Goal: Check status: Check status

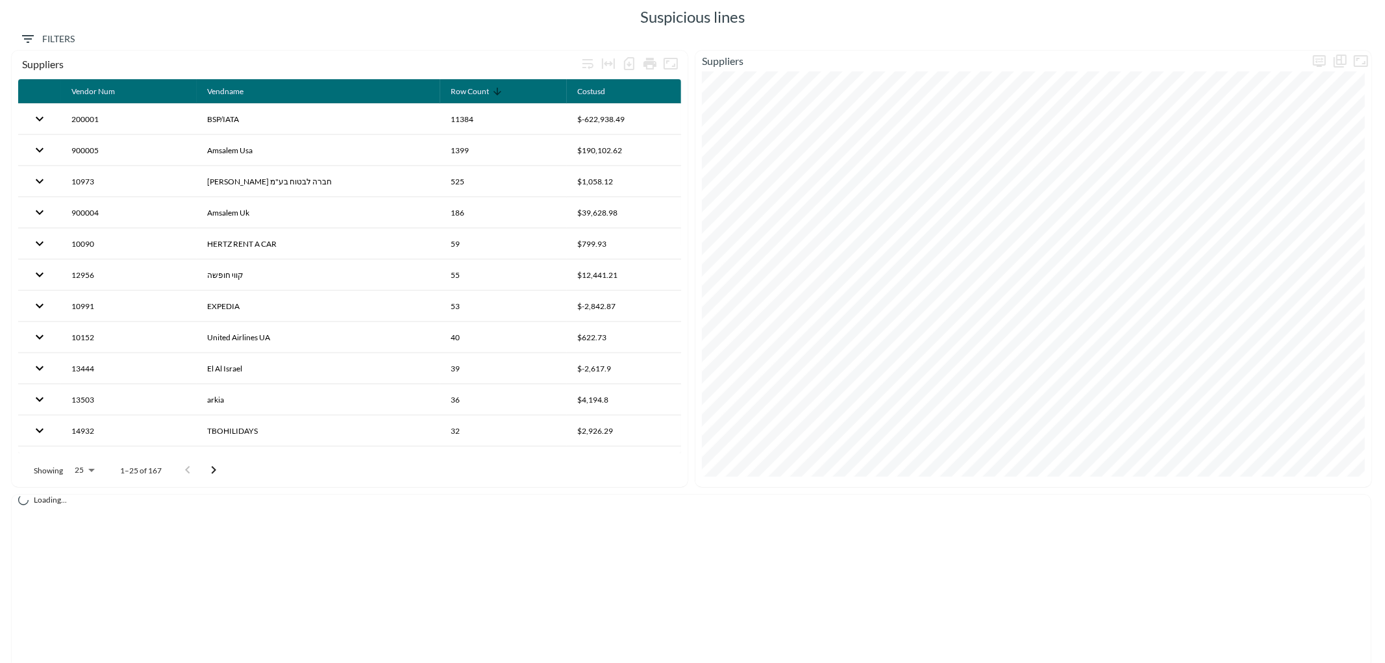
click at [54, 36] on span "Filters" at bounding box center [47, 39] width 55 height 16
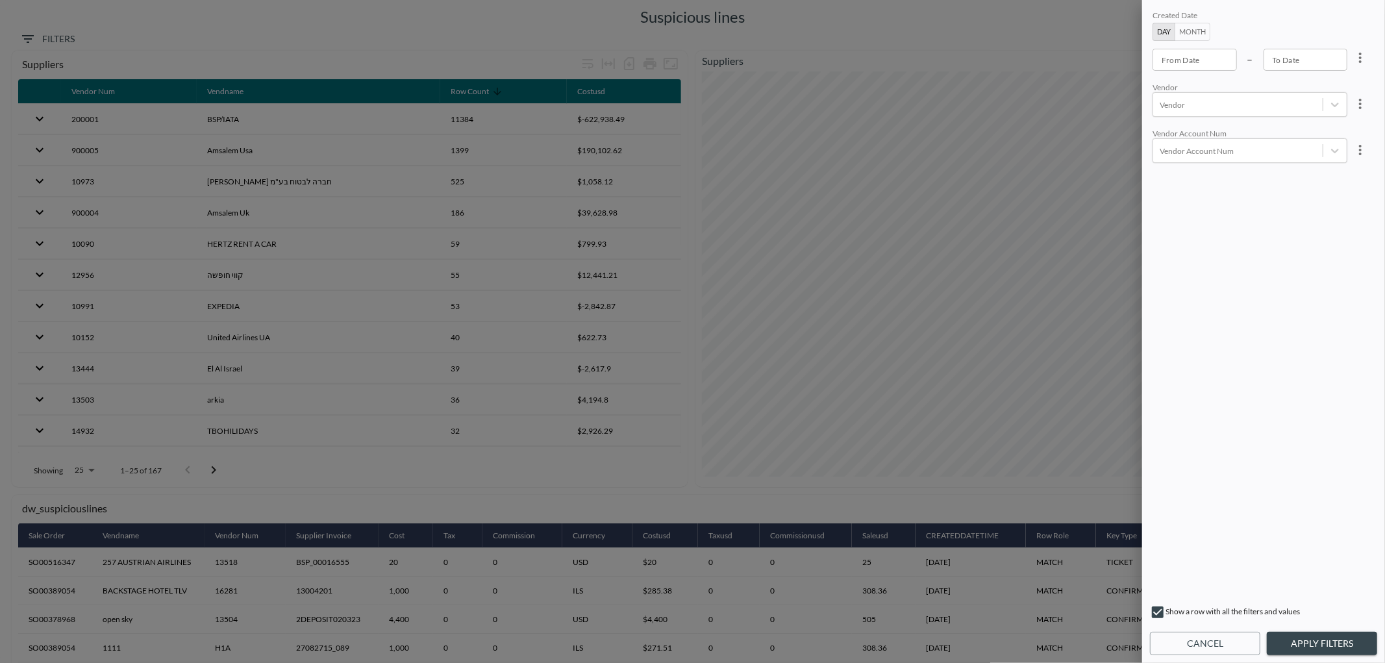
type input "YYYY-MM-DD"
click at [1177, 57] on input "YYYY-MM-DD" at bounding box center [1195, 60] width 84 height 22
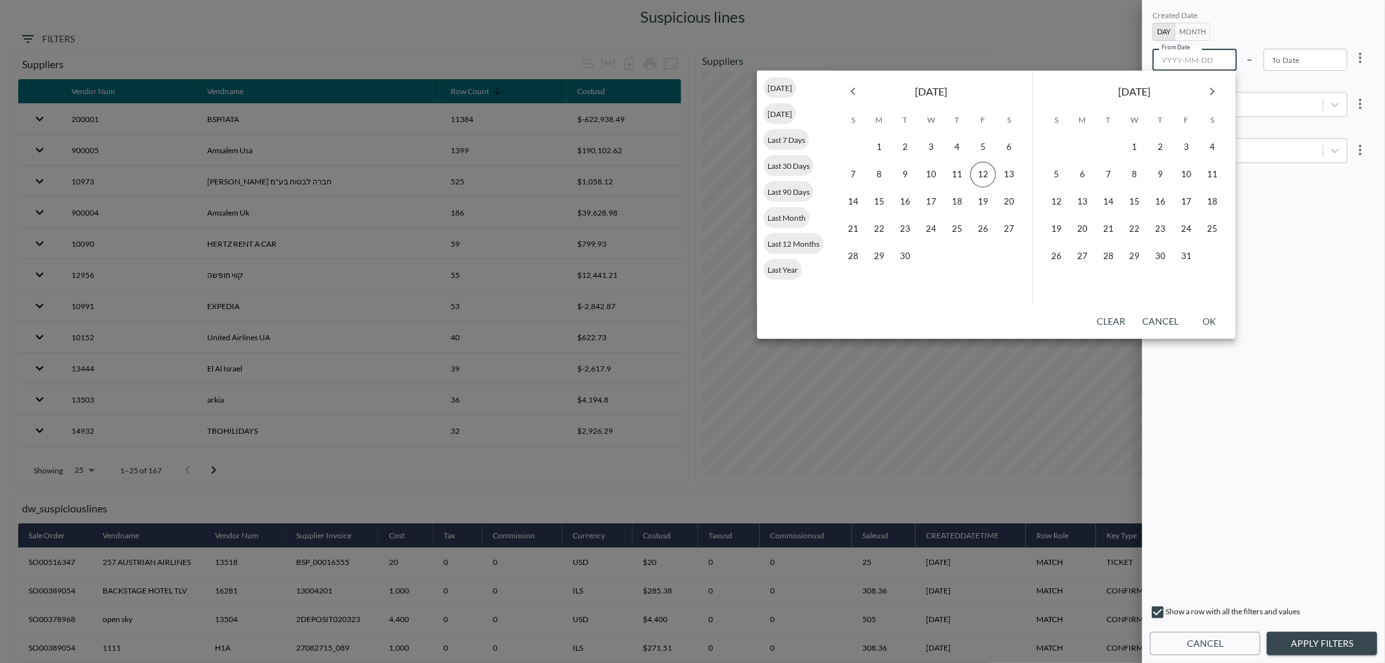
click at [855, 89] on icon "Previous month" at bounding box center [854, 92] width 16 height 16
click at [851, 91] on icon "Previous month" at bounding box center [854, 92] width 16 height 16
click at [784, 262] on div "Last Year" at bounding box center [783, 269] width 38 height 21
type input "[DATE]"
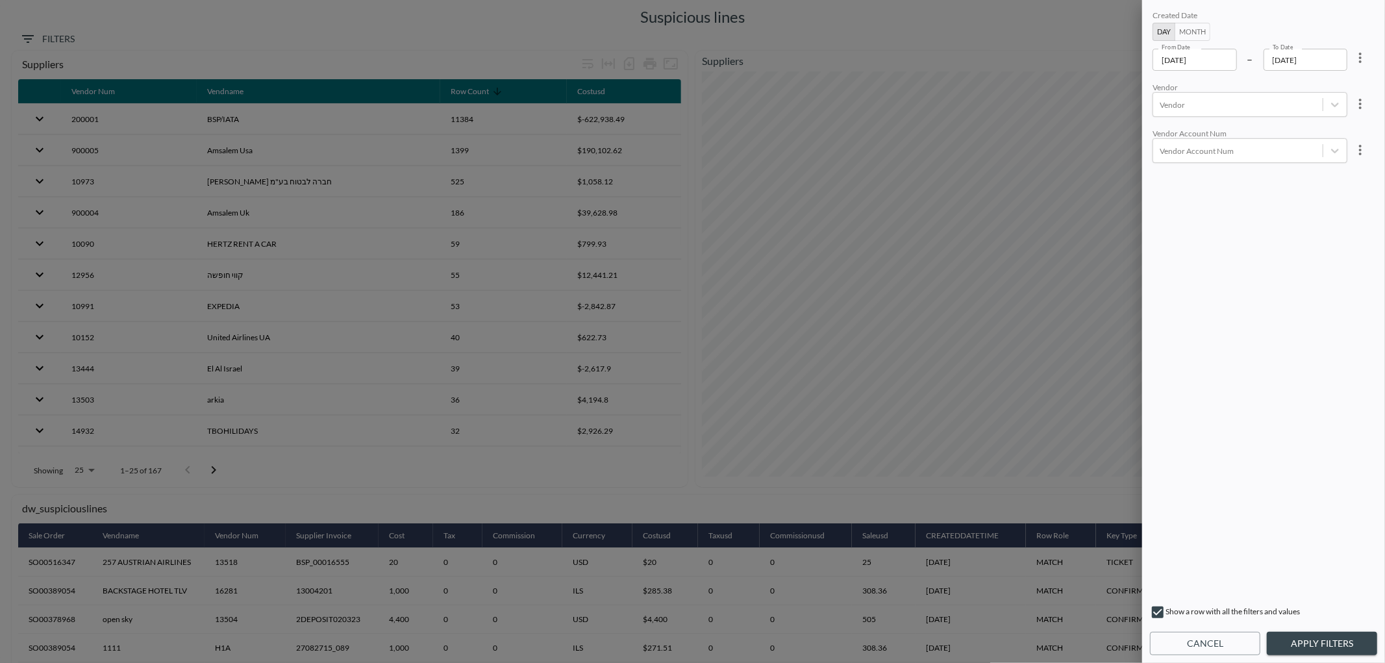
click at [1309, 637] on button "Apply Filters" at bounding box center [1322, 644] width 110 height 24
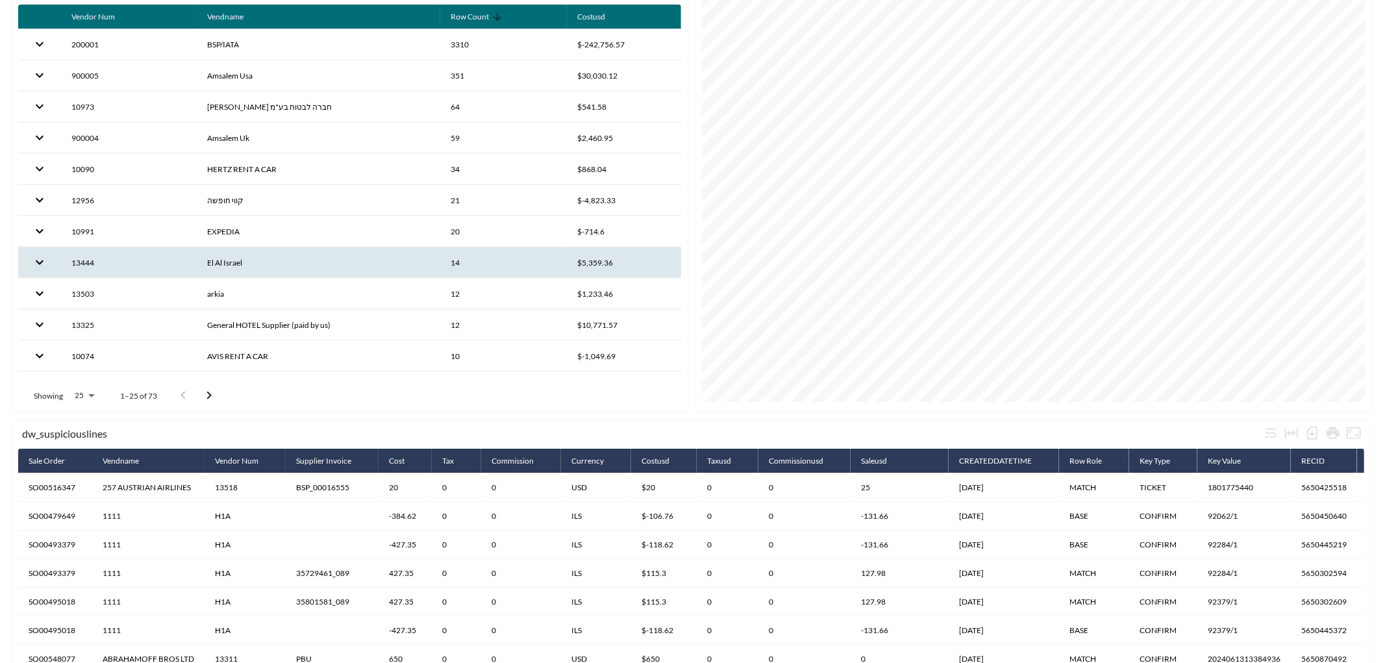
scroll to position [107, 0]
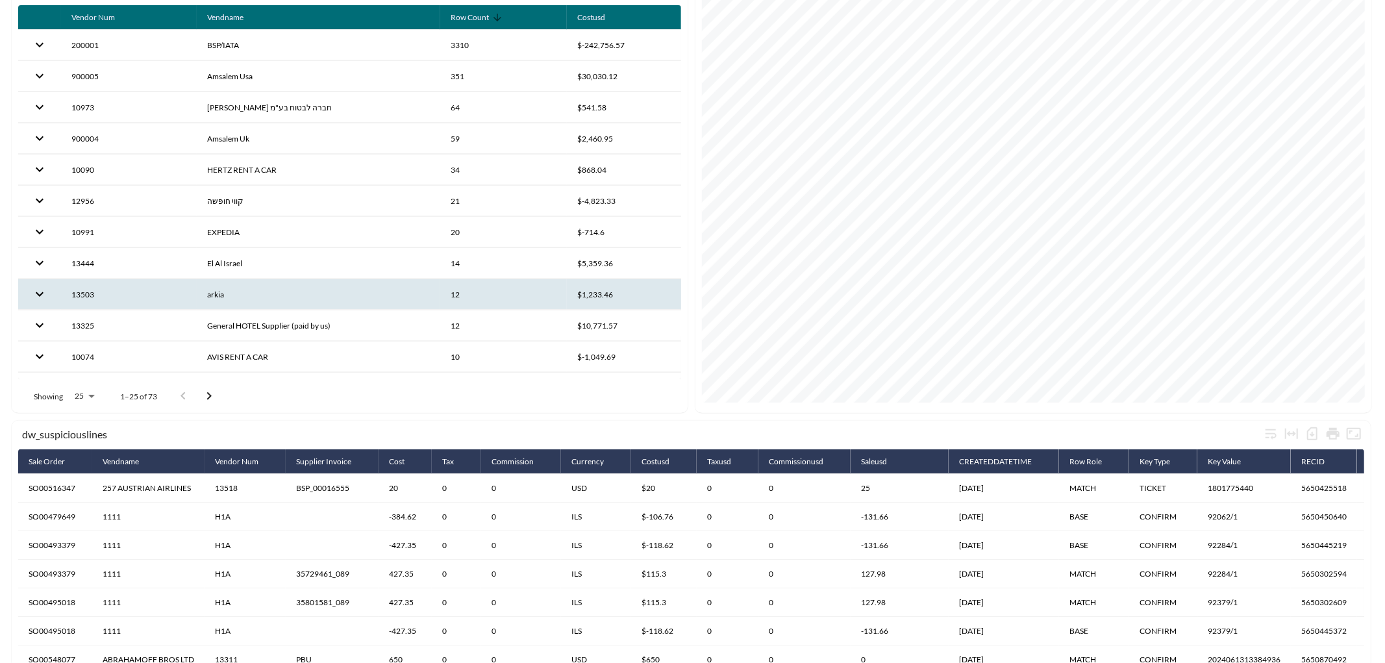
click at [271, 296] on th "arkia" at bounding box center [319, 294] width 244 height 31
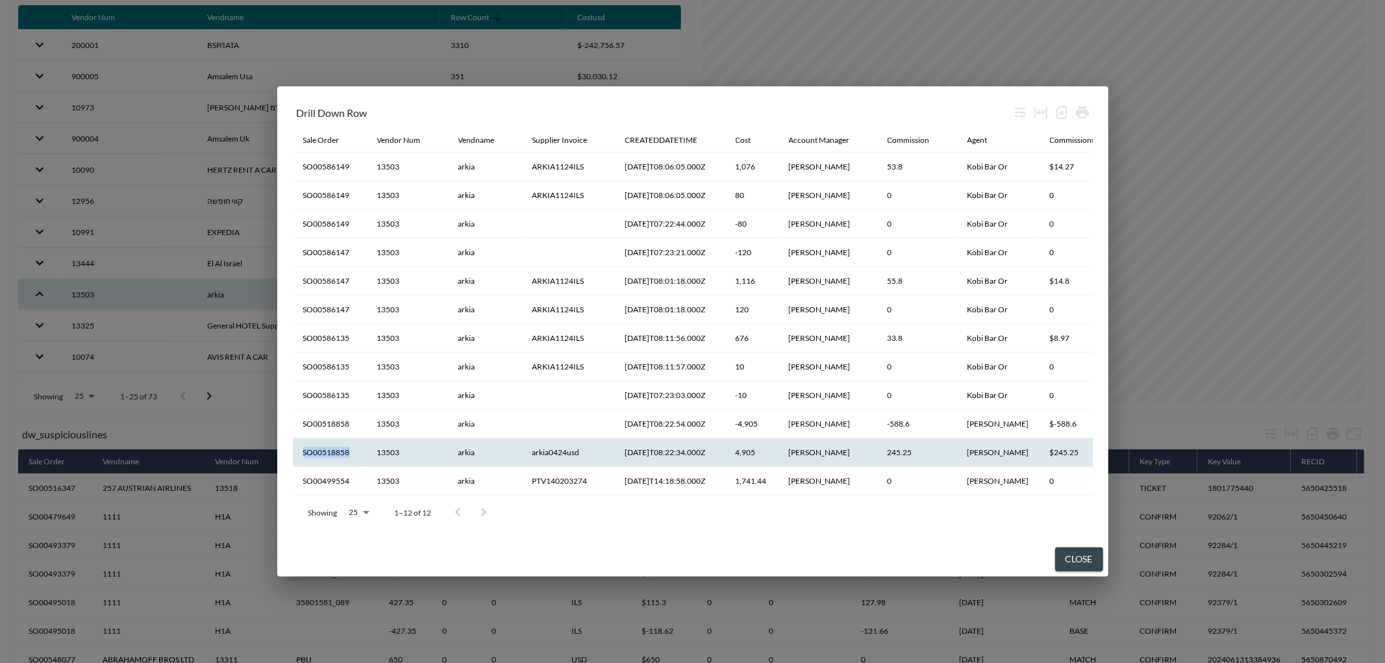
drag, startPoint x: 348, startPoint y: 450, endPoint x: 301, endPoint y: 457, distance: 47.2
click at [301, 457] on th "SO00518858" at bounding box center [330, 452] width 74 height 29
copy th "SO00518858"
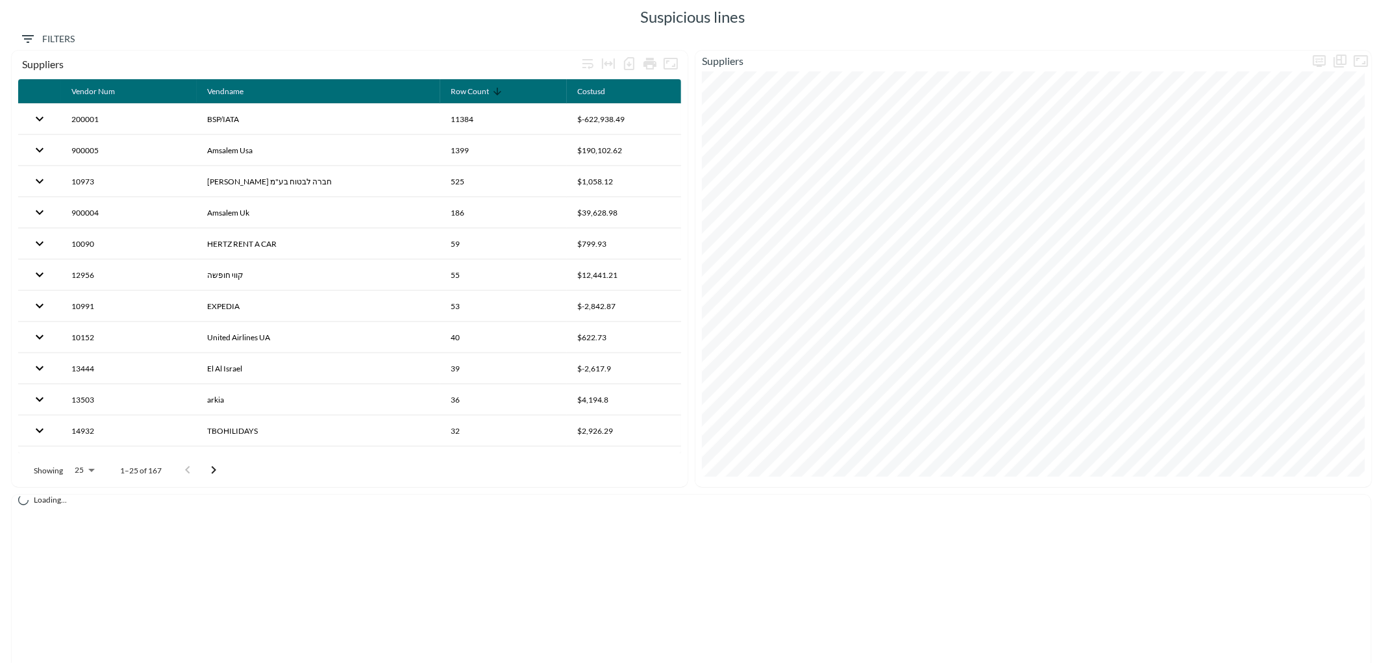
click at [66, 36] on span "Filters" at bounding box center [47, 39] width 55 height 16
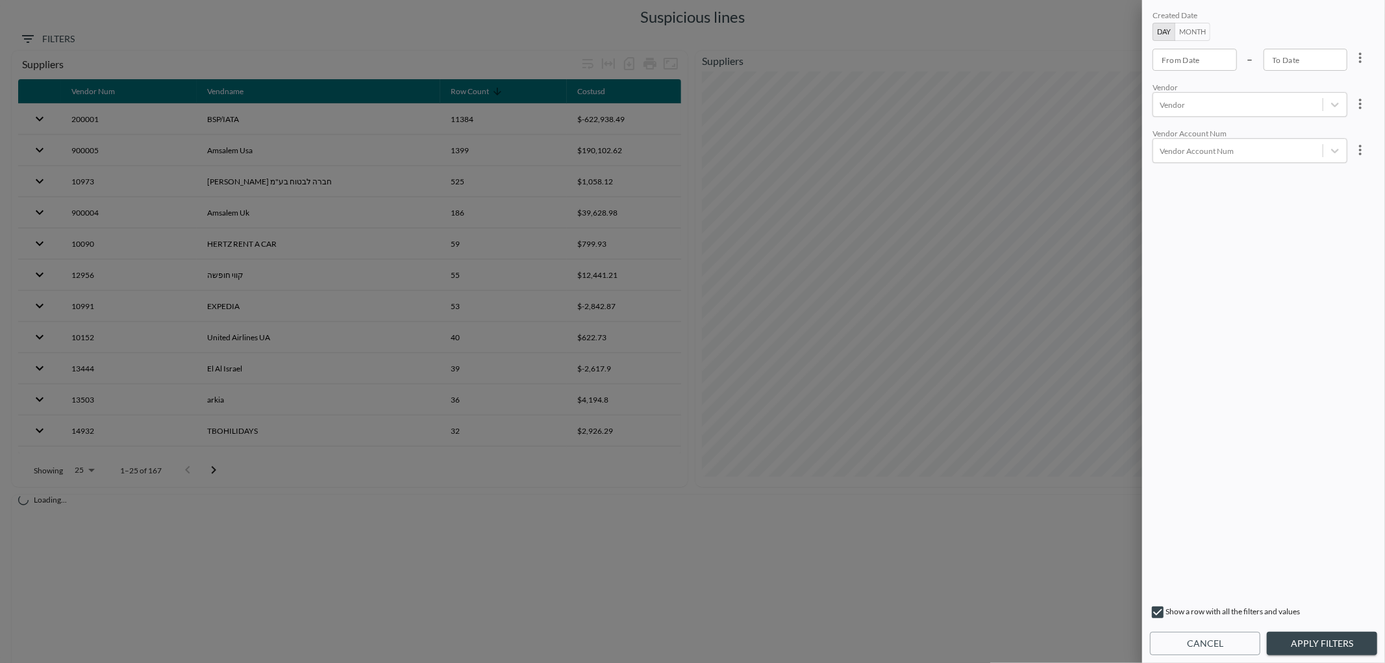
type input "YYYY-MM-DD"
click at [1189, 62] on input "YYYY-MM-DD" at bounding box center [1195, 60] width 84 height 22
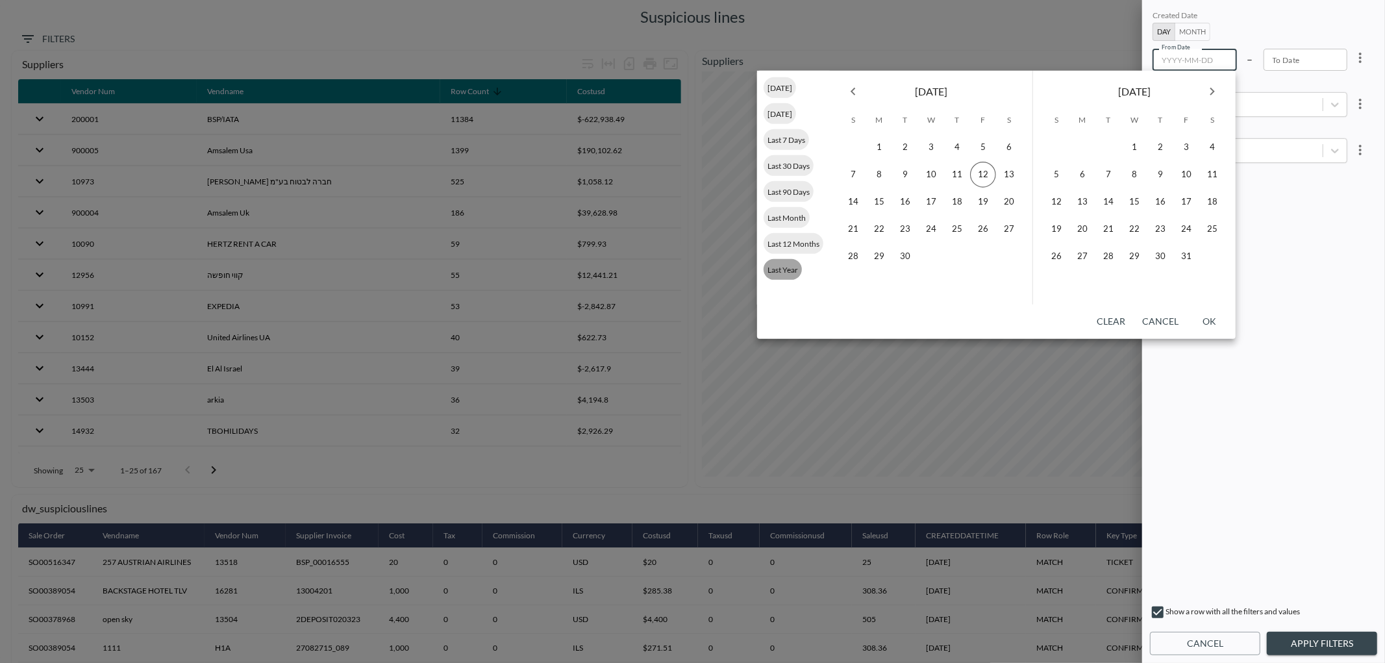
click at [788, 264] on span "Last Year" at bounding box center [783, 269] width 38 height 10
type input "[DATE]"
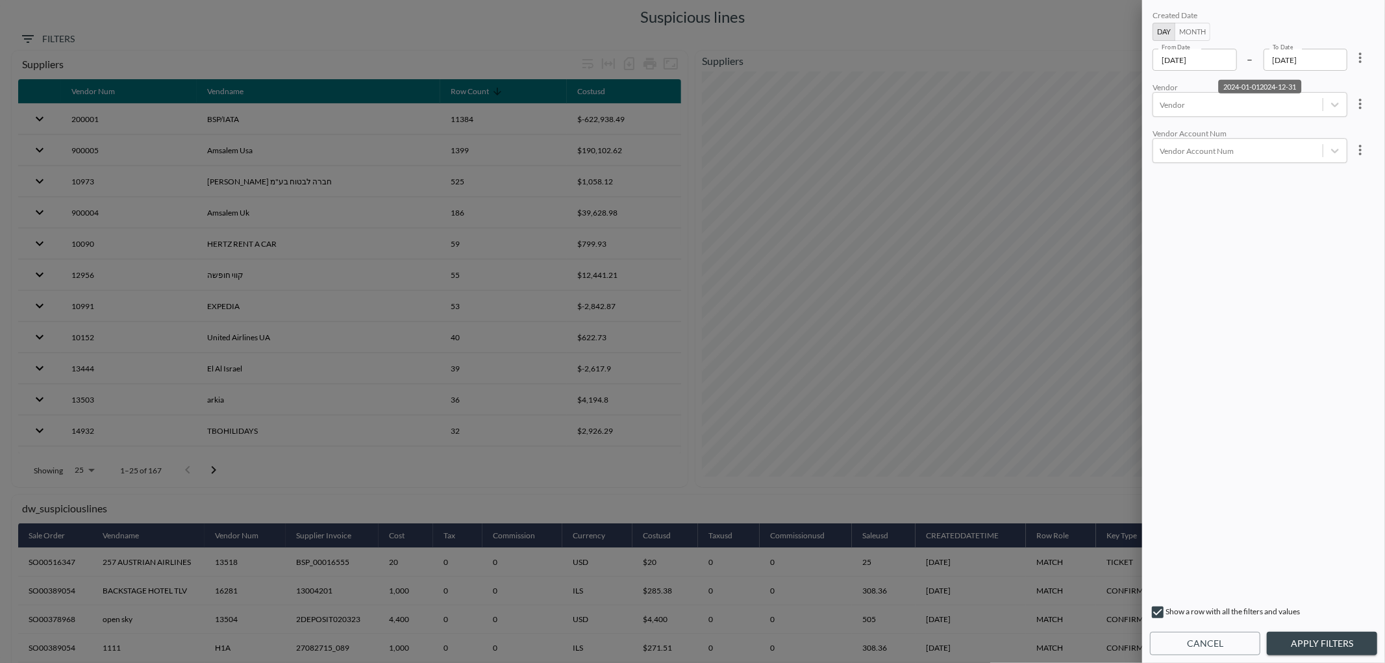
click at [1322, 644] on button "Apply Filters" at bounding box center [1322, 644] width 110 height 24
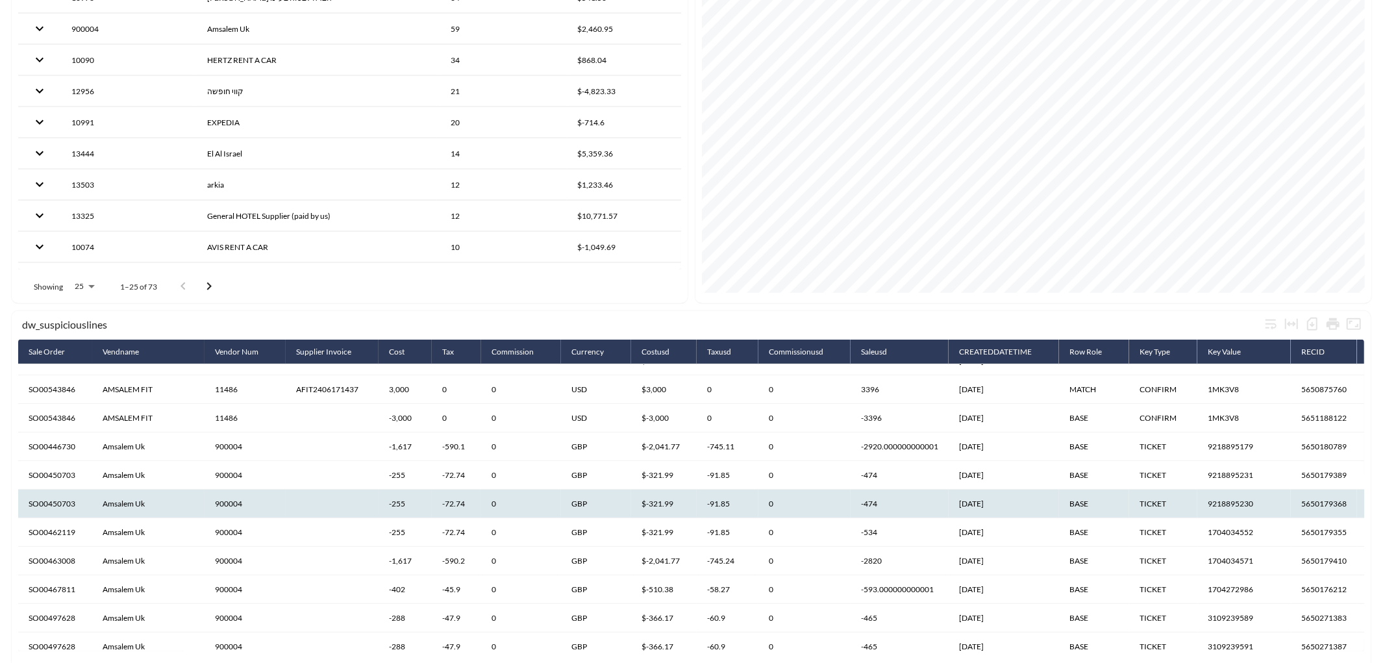
scroll to position [434, 0]
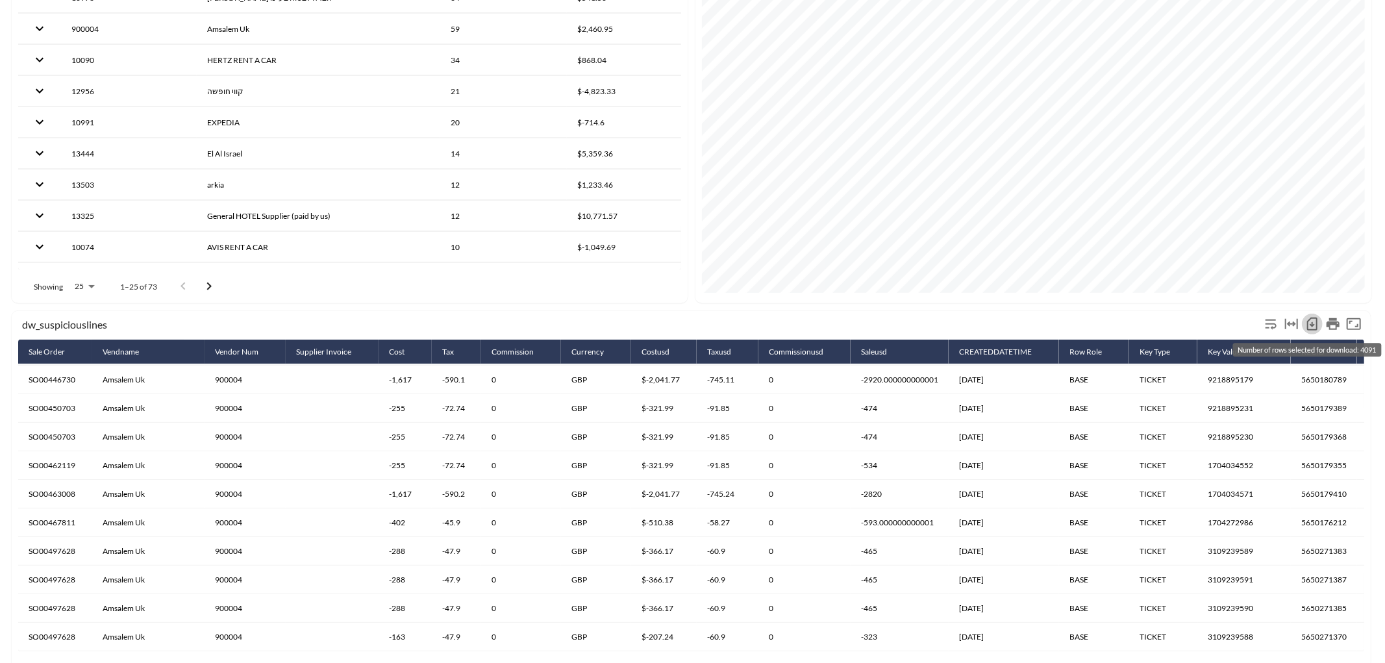
click at [1313, 322] on icon "Number of rows selected for download: 4091" at bounding box center [1312, 324] width 5 height 5
